Goal: Task Accomplishment & Management: Complete application form

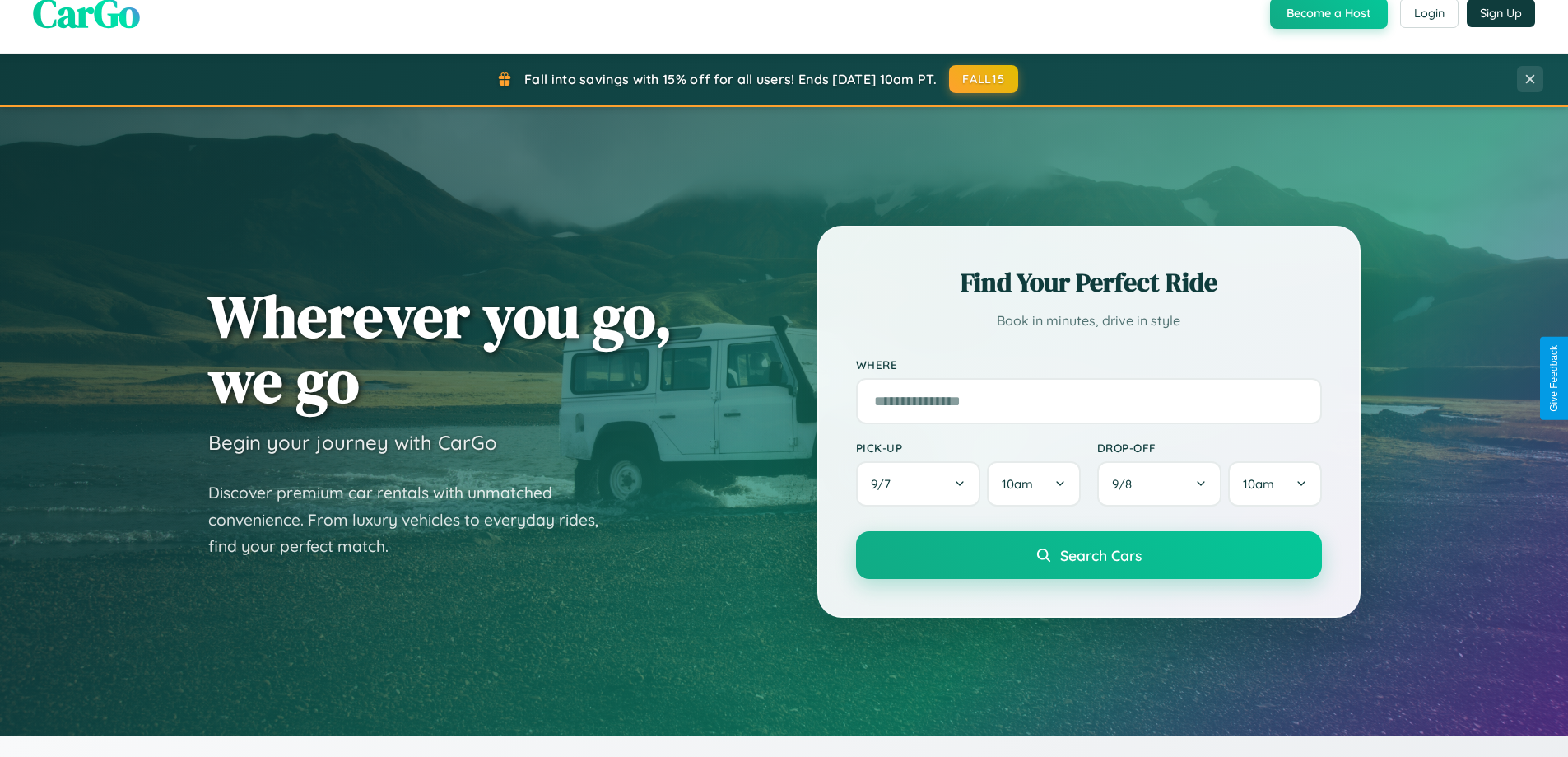
scroll to position [1133, 0]
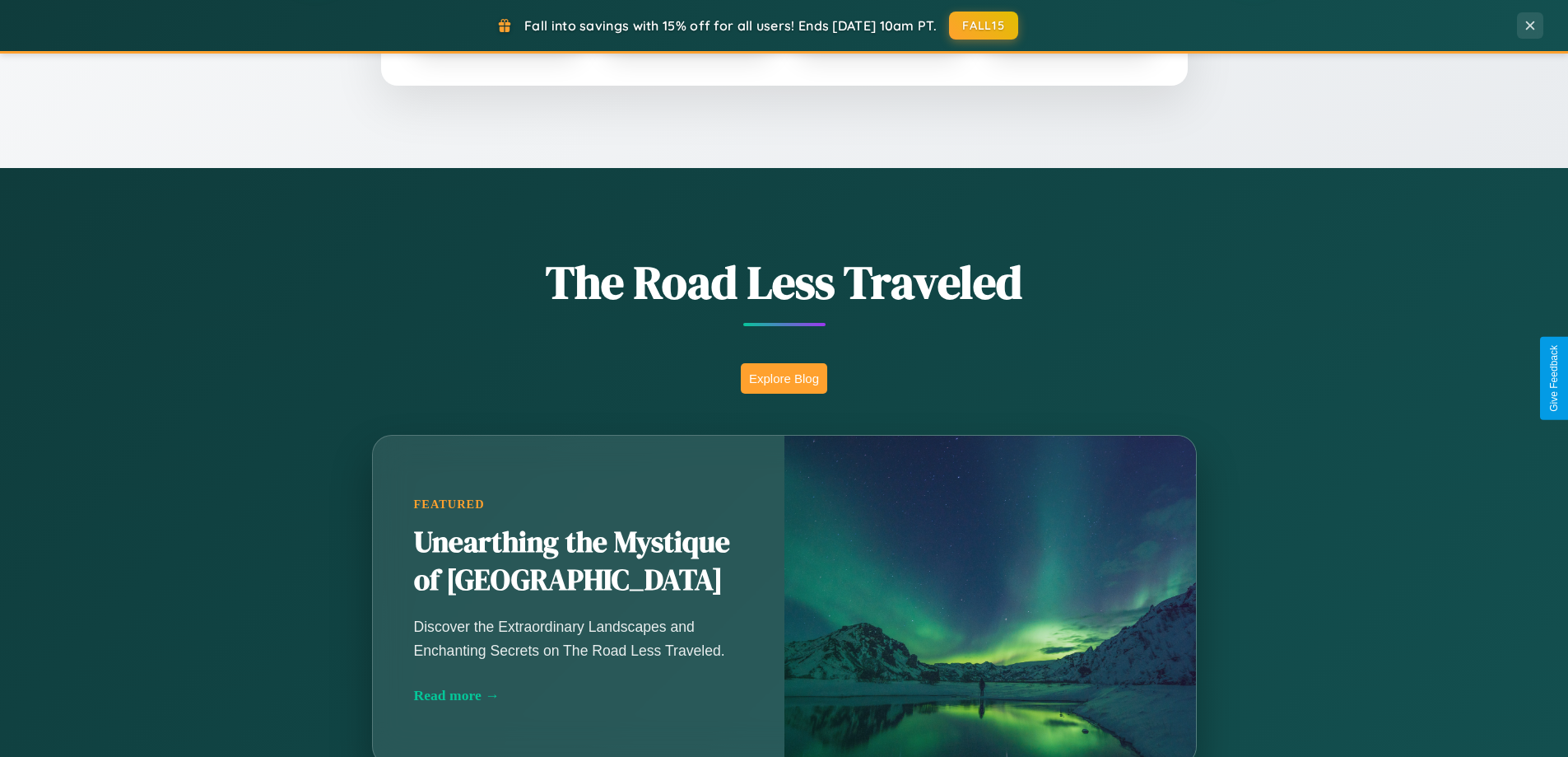
click at [783, 378] on button "Explore Blog" at bounding box center [784, 378] width 87 height 30
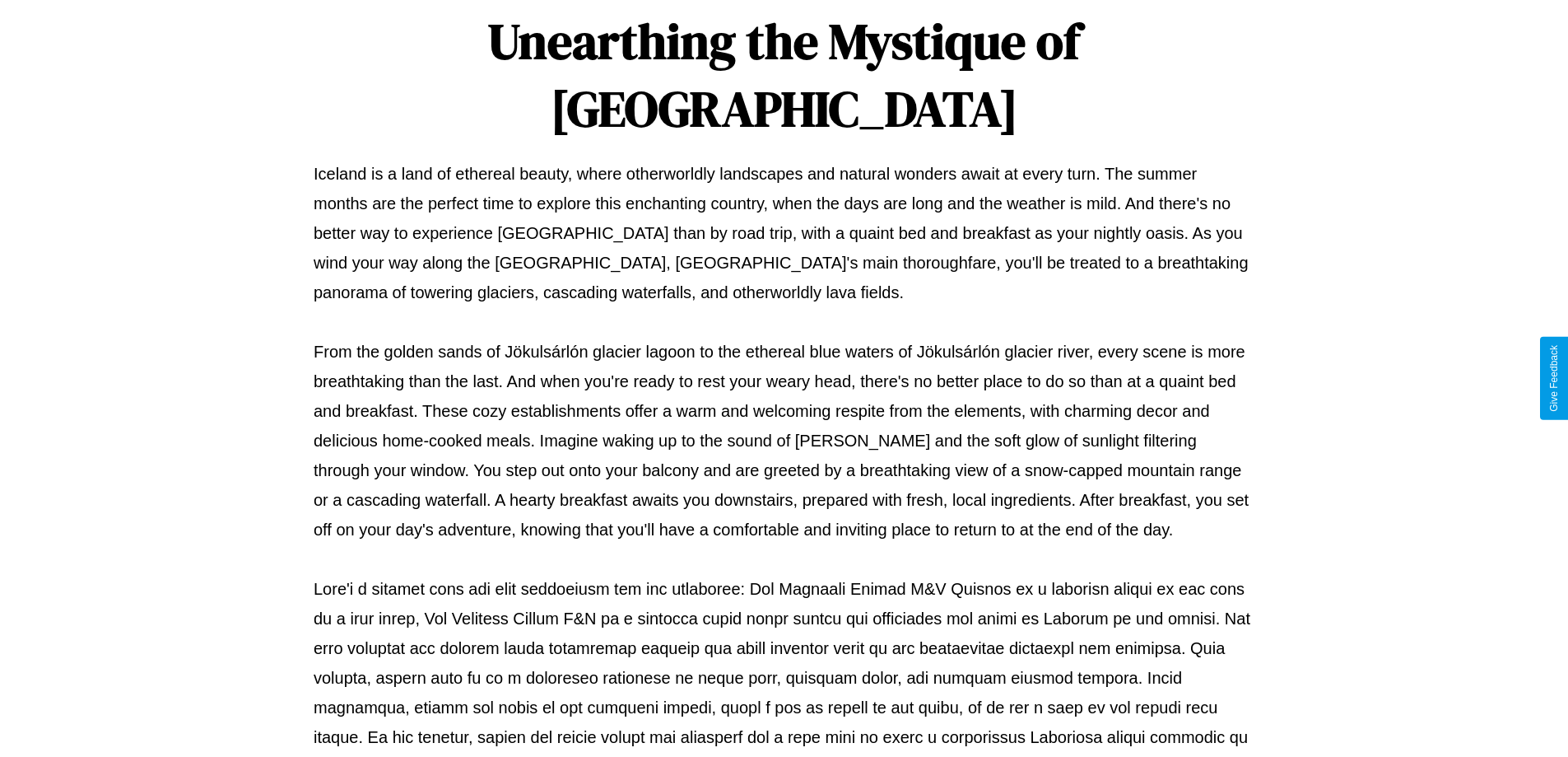
scroll to position [533, 0]
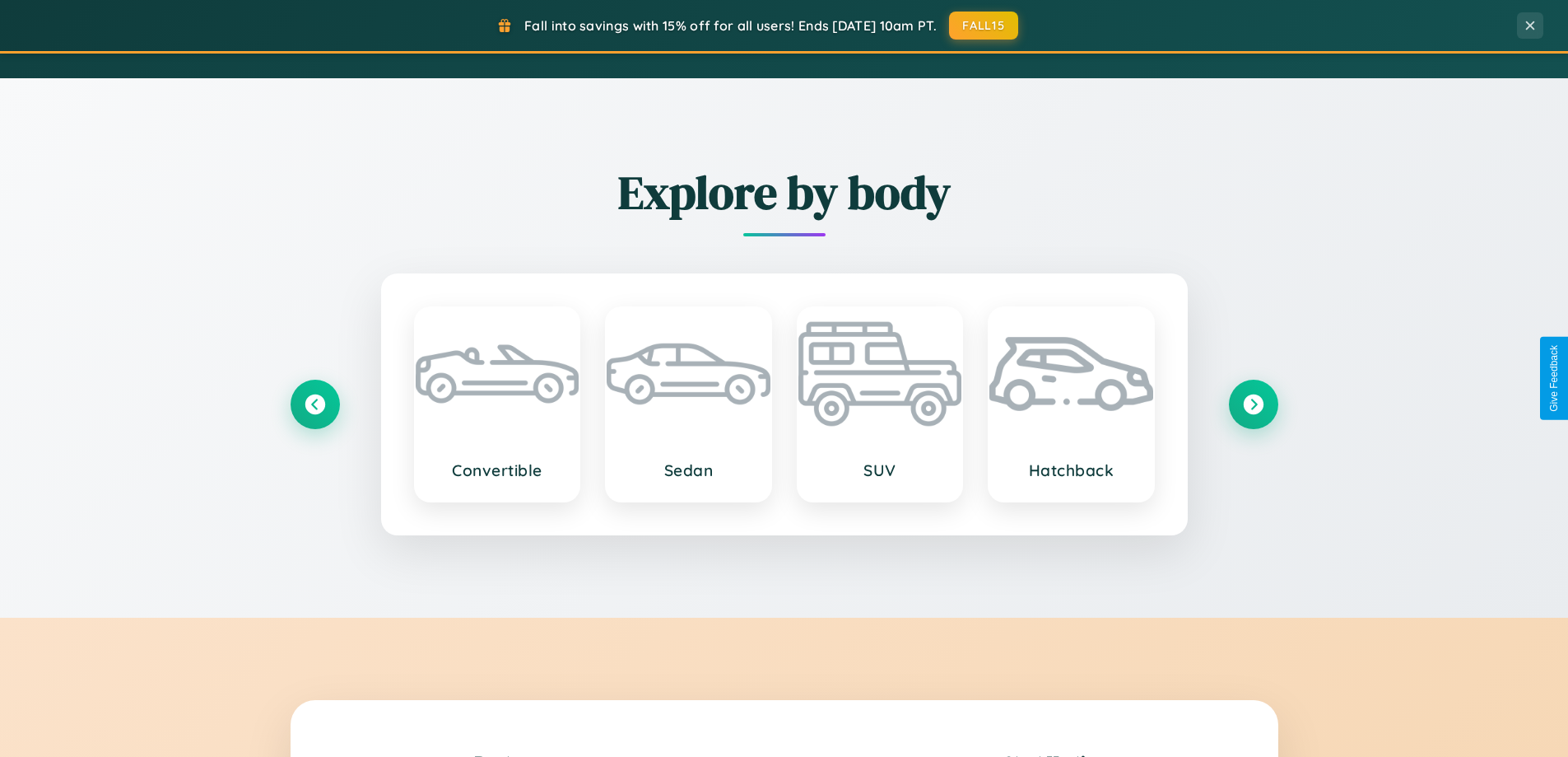
scroll to position [3168, 0]
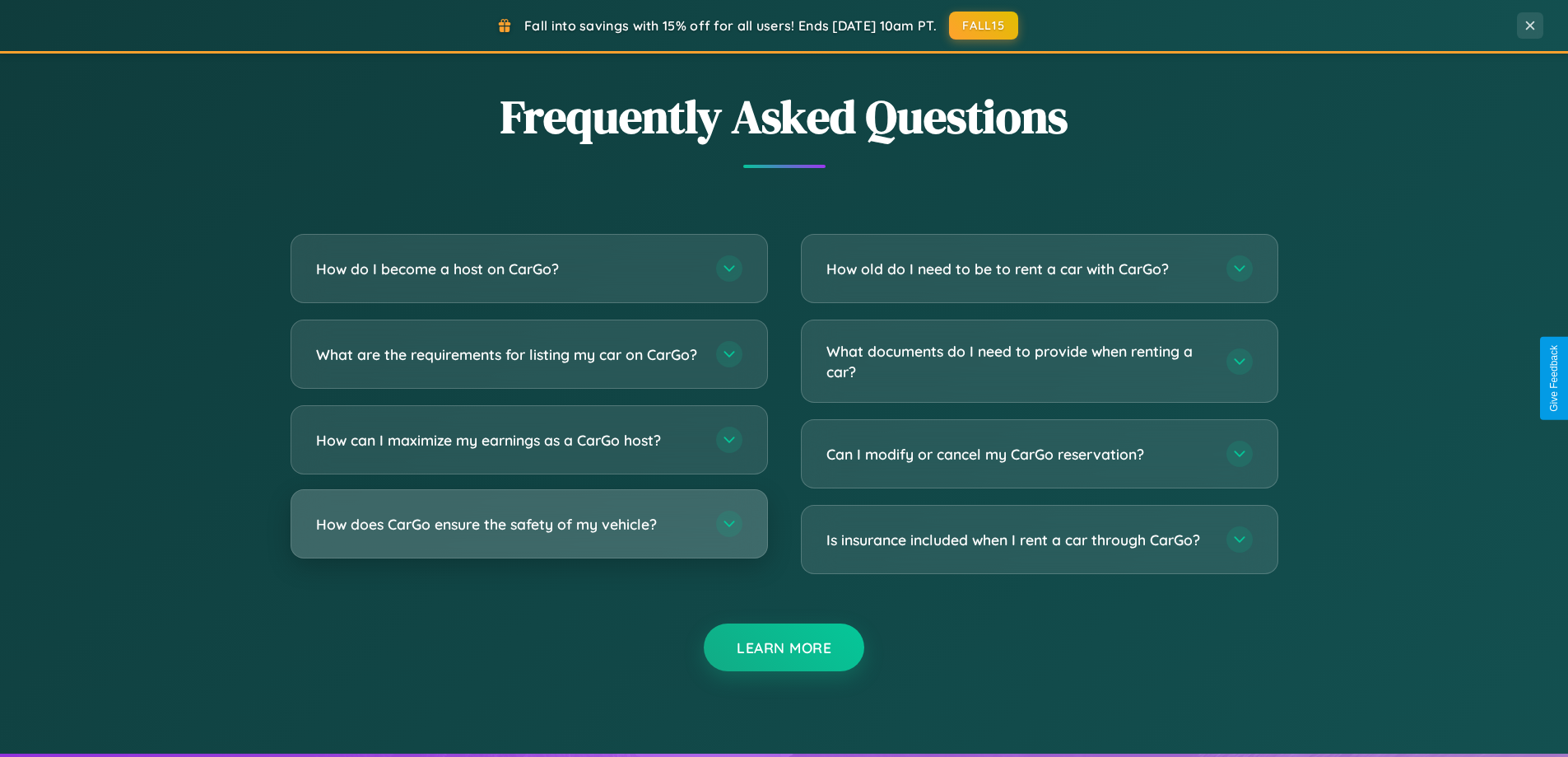
click at [528, 534] on h3 "How does CarGo ensure the safety of my vehicle?" at bounding box center [508, 524] width 383 height 20
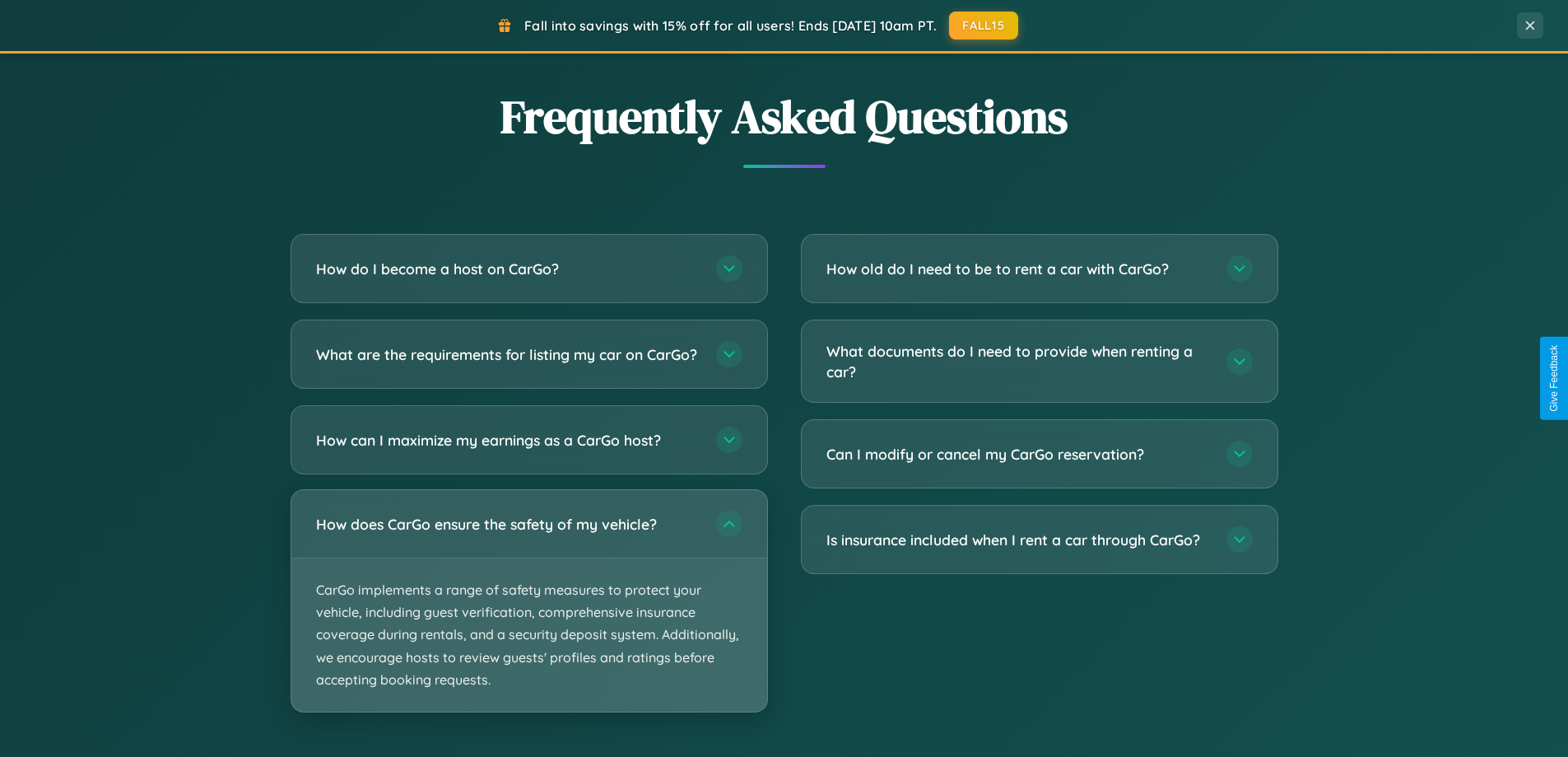
click at [528, 614] on p "CarGo implements a range of safety measures to protect your vehicle, including …" at bounding box center [529, 634] width 476 height 153
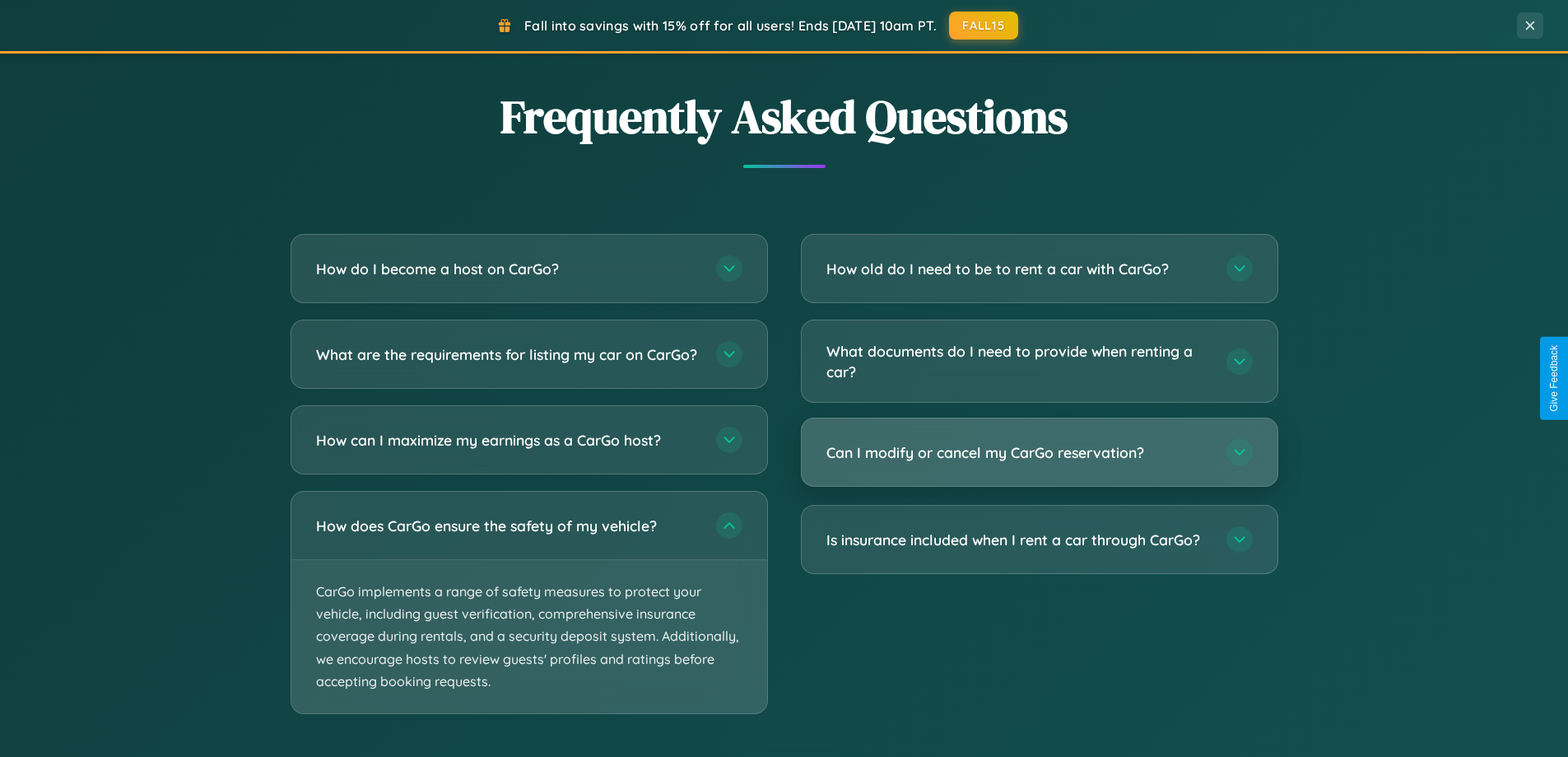
click at [1038, 454] on h3 "Can I modify or cancel my CarGo reservation?" at bounding box center [1018, 452] width 383 height 20
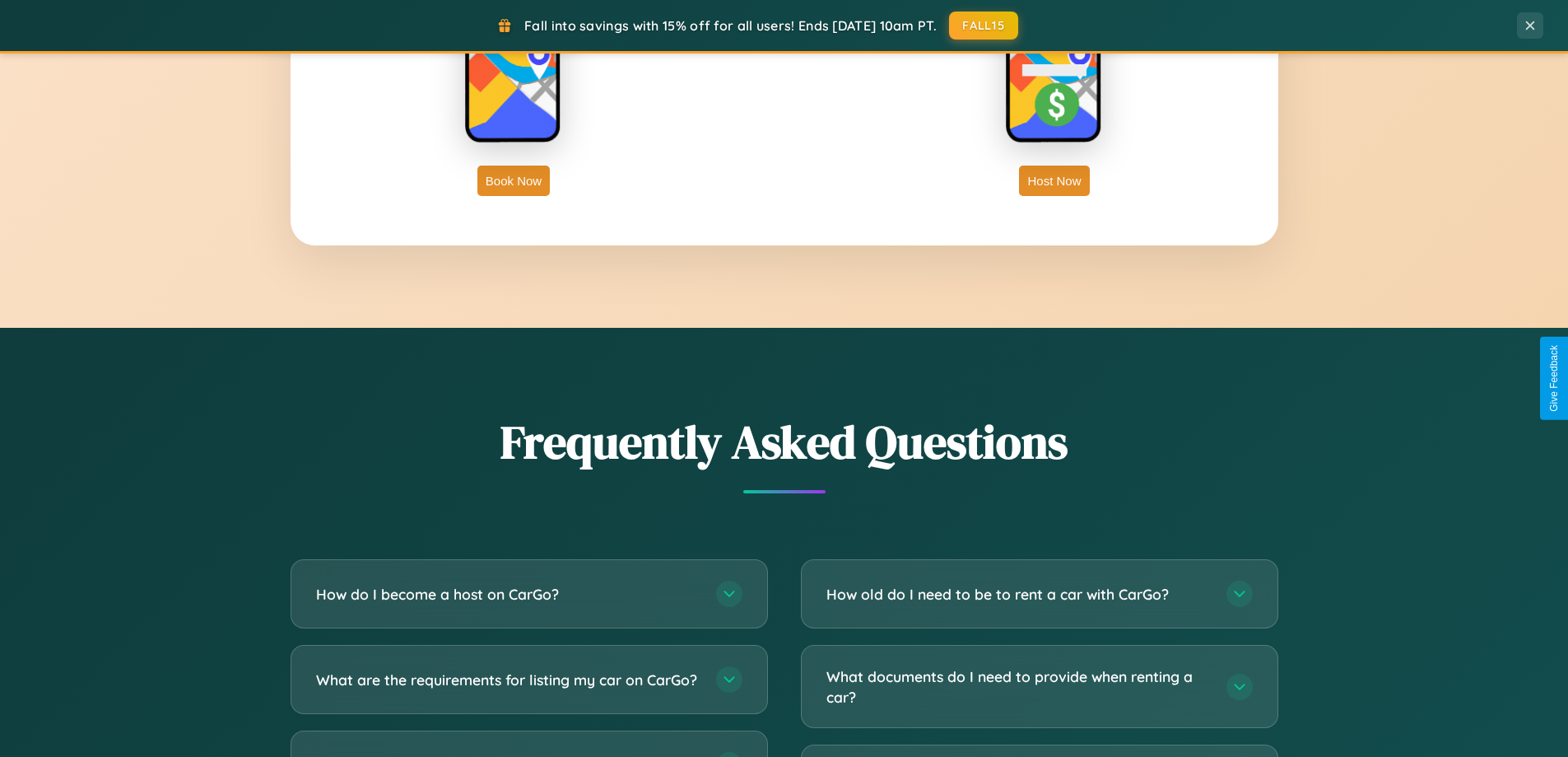
scroll to position [0, 0]
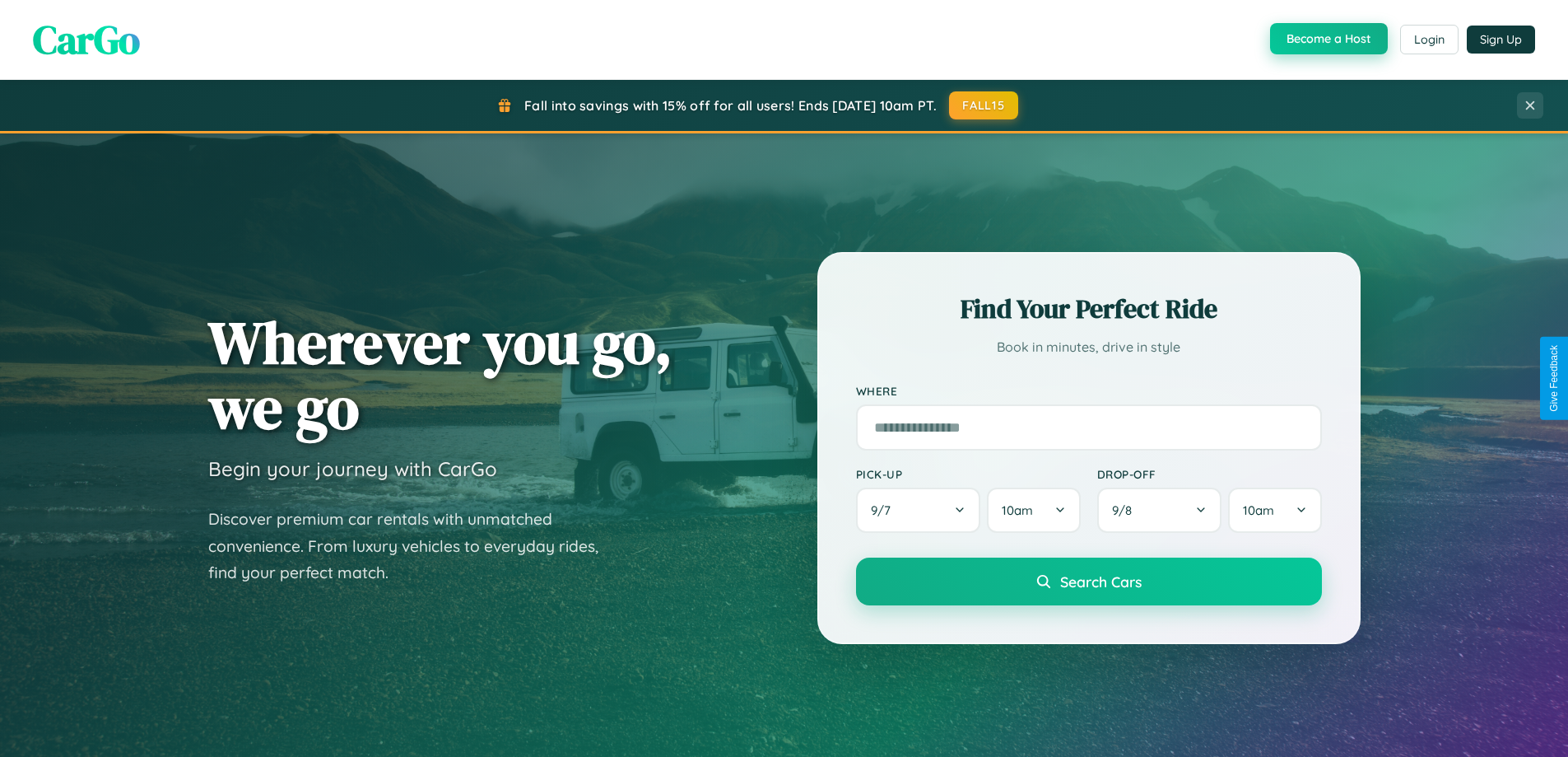
click at [1326, 40] on button "Become a Host" at bounding box center [1328, 38] width 117 height 31
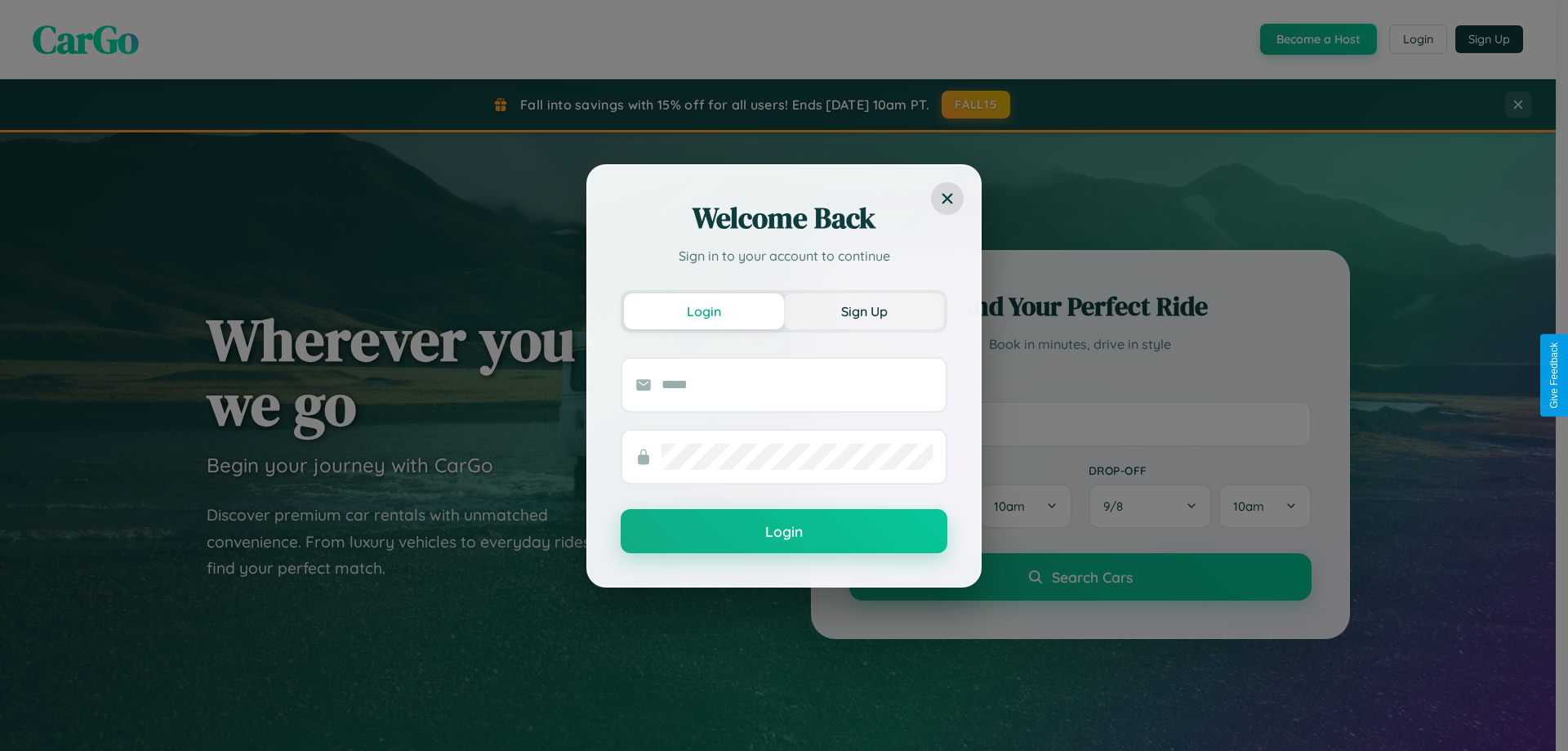
click at [864, 310] on button "Sign Up" at bounding box center [864, 311] width 160 height 36
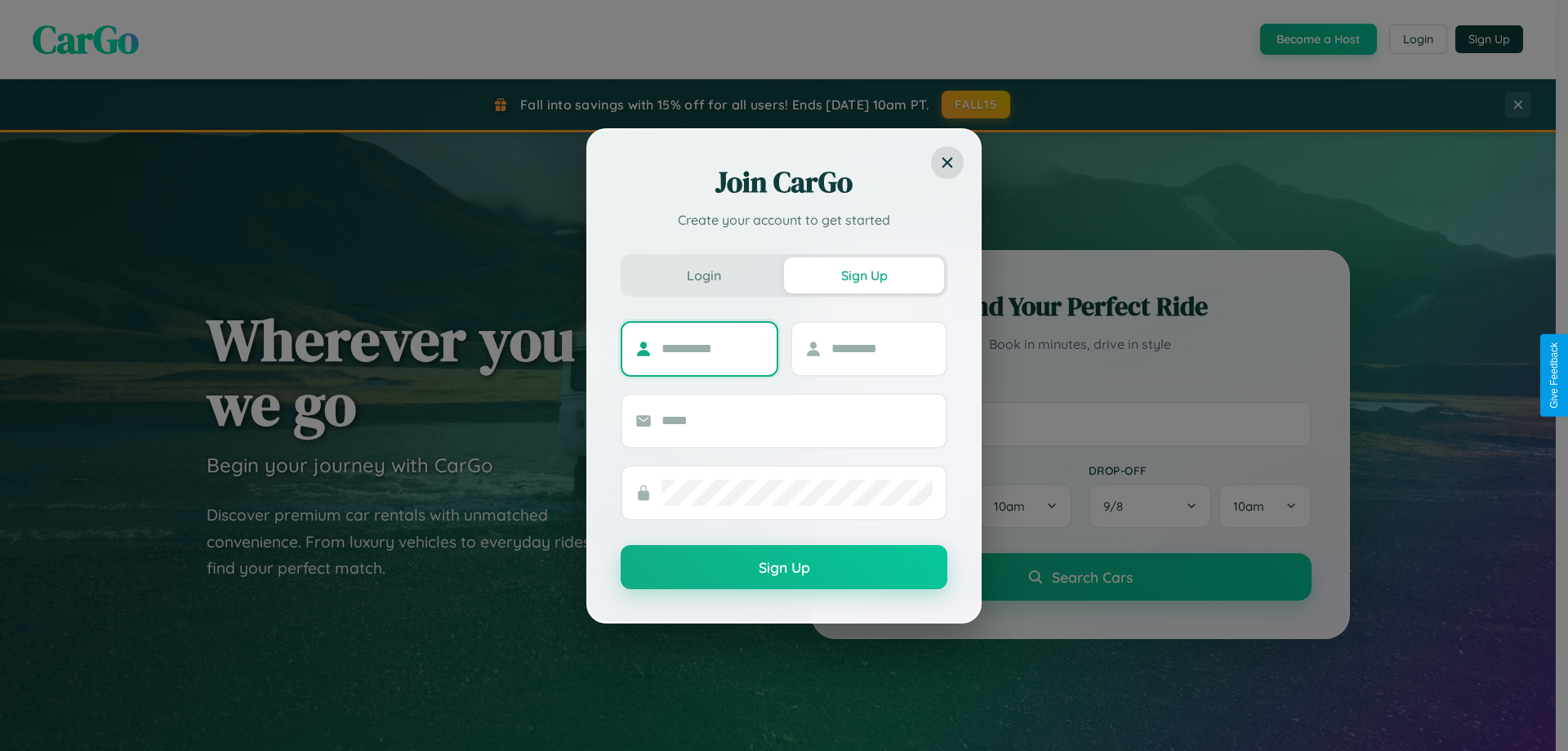
click at [712, 348] on input "text" at bounding box center [712, 349] width 102 height 26
type input "********"
click at [881, 348] on input "text" at bounding box center [882, 349] width 102 height 26
type input "*****"
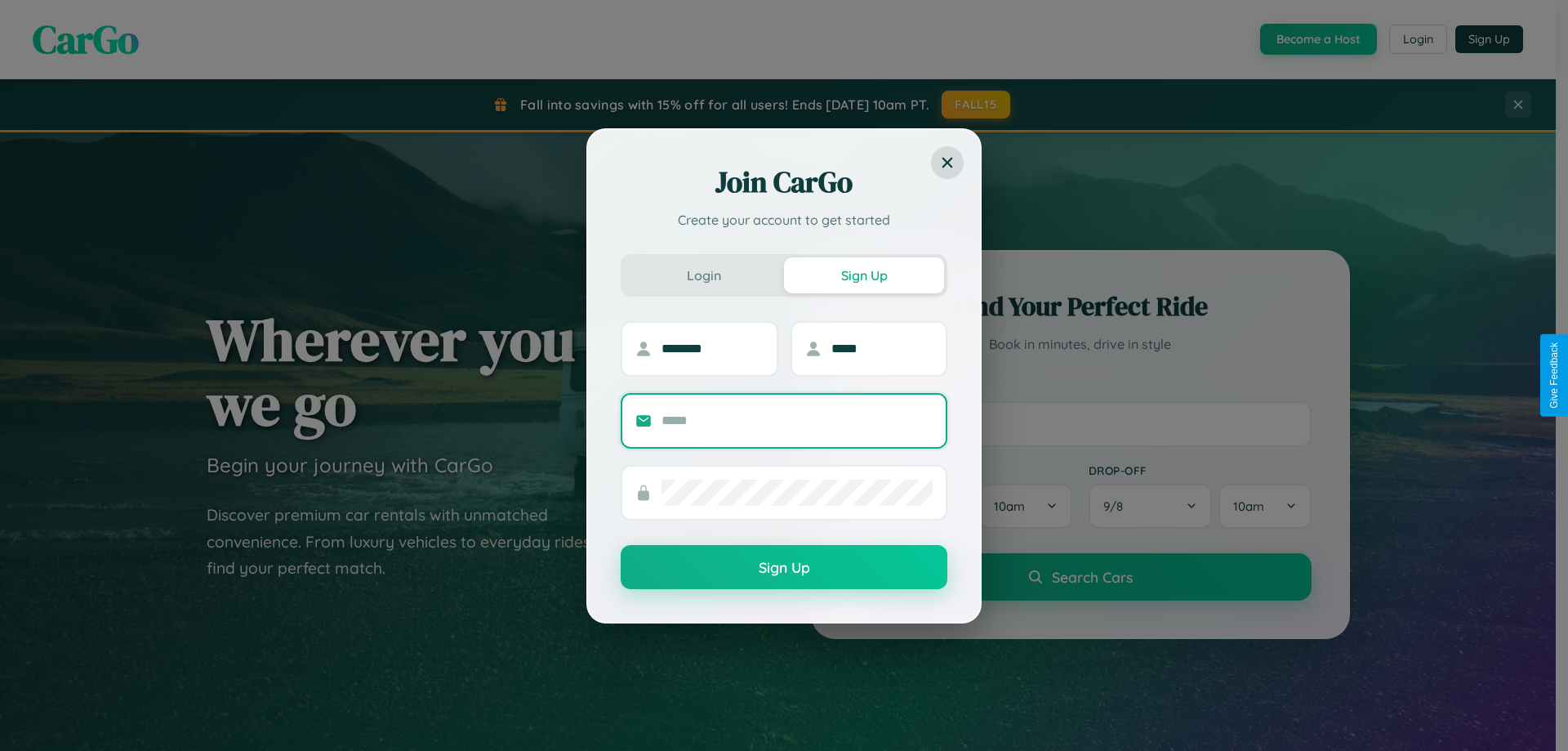
click at [797, 420] on input "text" at bounding box center [796, 421] width 271 height 26
type input "**********"
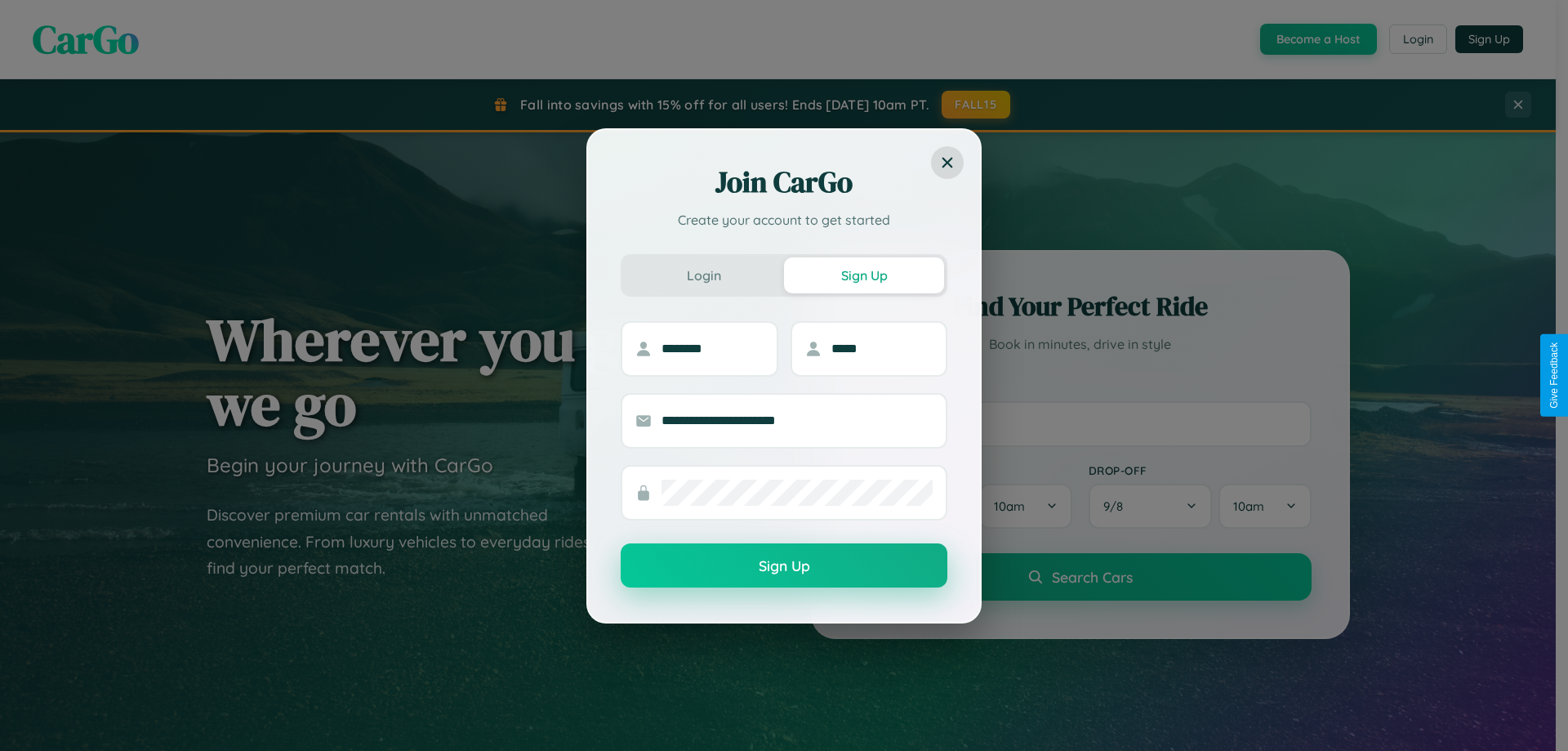
click at [784, 566] on button "Sign Up" at bounding box center [783, 565] width 327 height 44
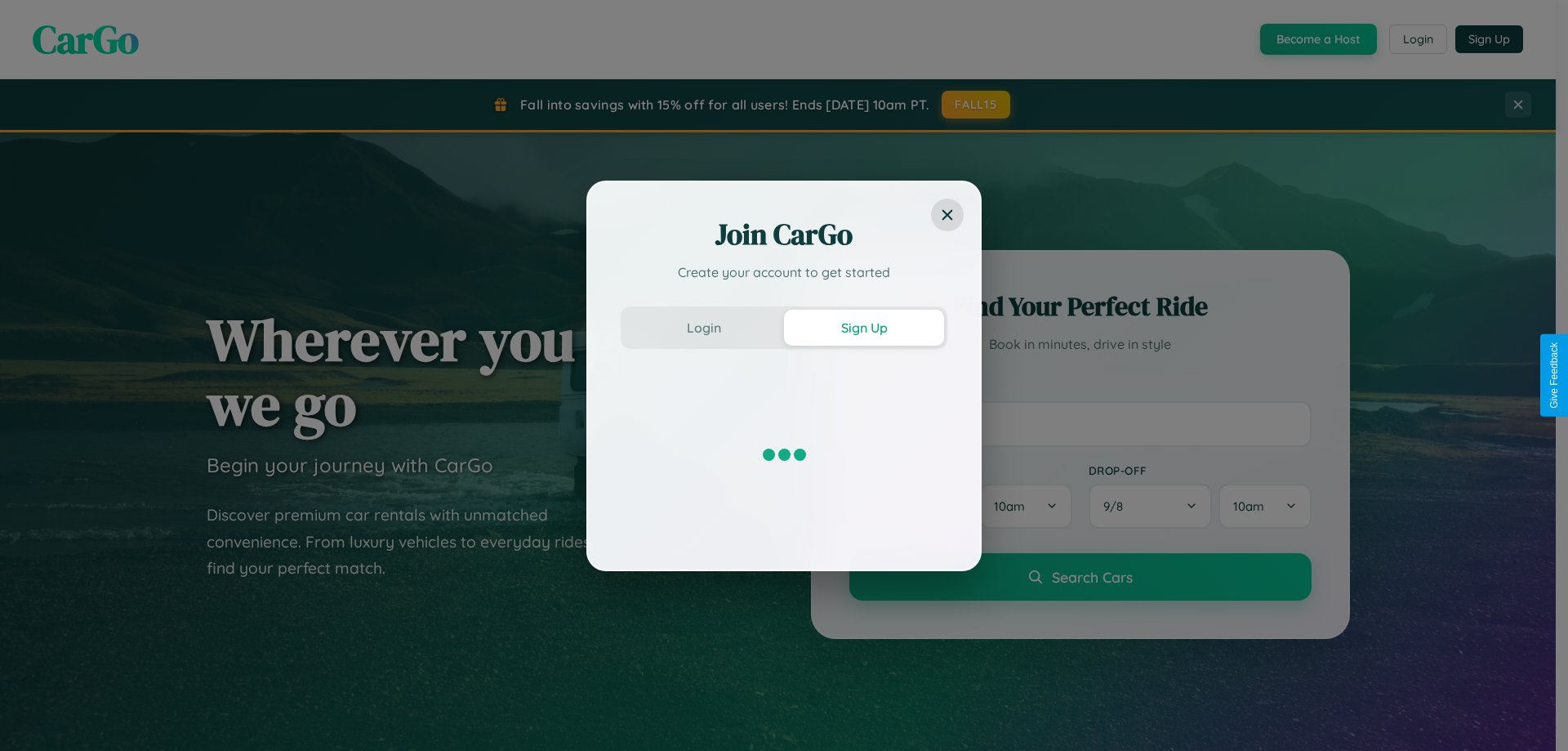
click at [1316, 39] on div "Join CarGo Create your account to get started Login Sign Up" at bounding box center [784, 375] width 1568 height 751
